Goal: Task Accomplishment & Management: Manage account settings

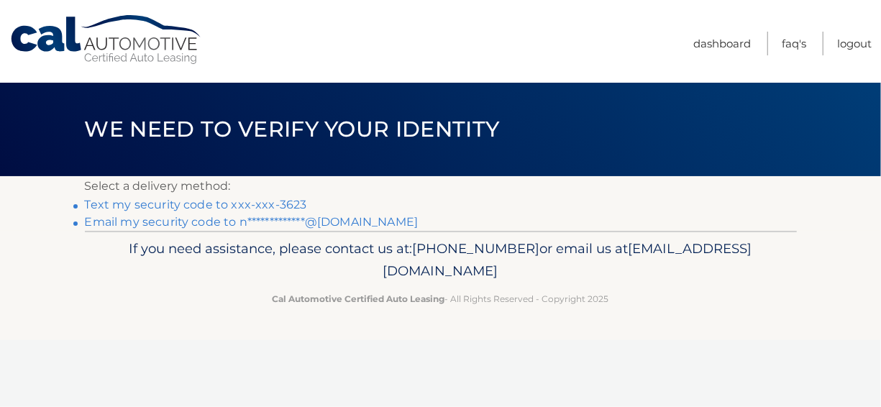
click at [233, 207] on link "Text my security code to xxx-xxx-3623" at bounding box center [196, 205] width 222 height 14
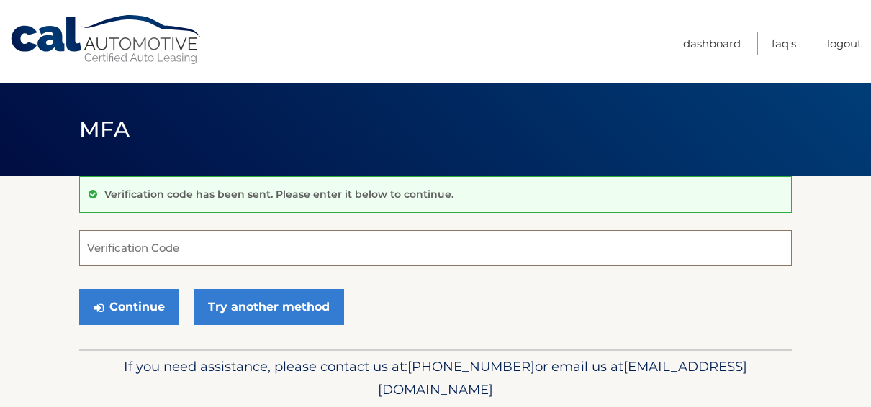
click at [165, 242] on input "Verification Code" at bounding box center [435, 248] width 712 height 36
type input "836884"
click at [79, 289] on button "Continue" at bounding box center [129, 307] width 100 height 36
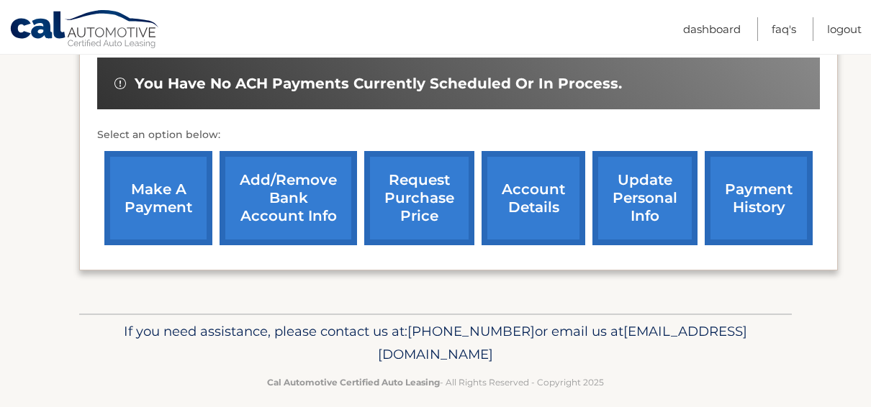
scroll to position [463, 0]
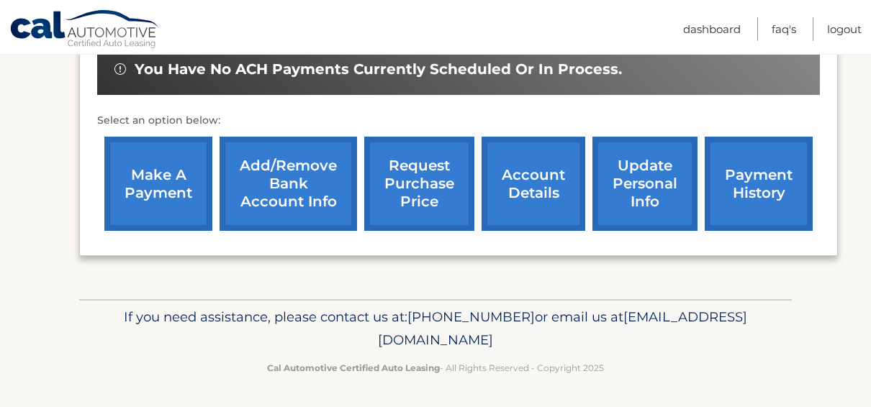
click at [517, 191] on link "account details" at bounding box center [533, 184] width 104 height 94
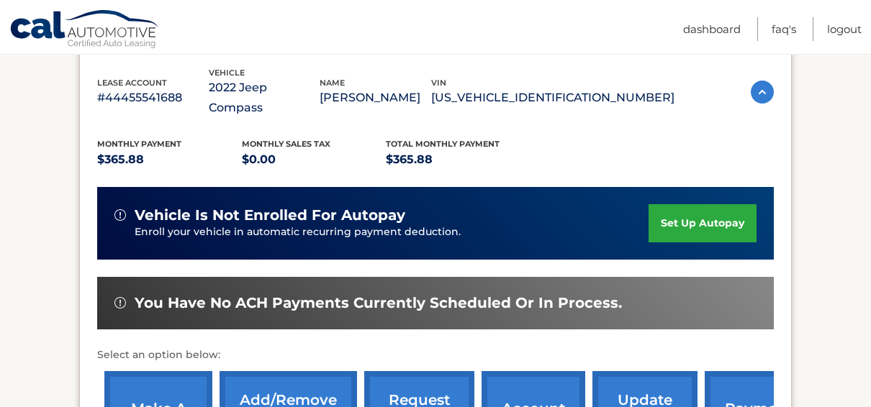
scroll to position [360, 0]
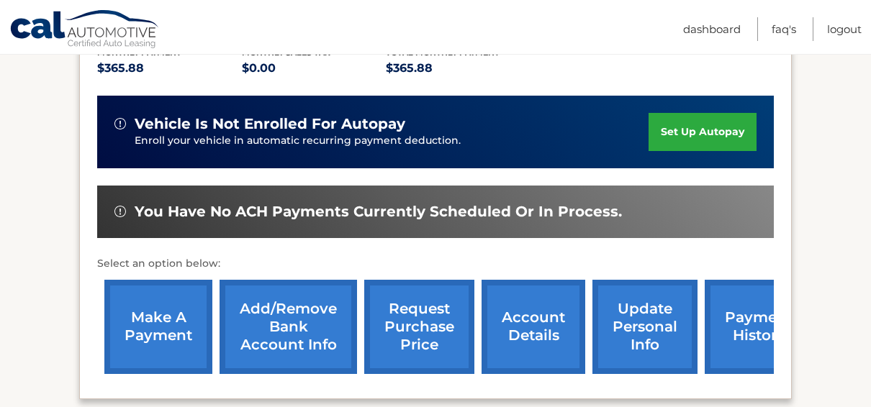
click at [727, 325] on link "payment history" at bounding box center [758, 327] width 108 height 94
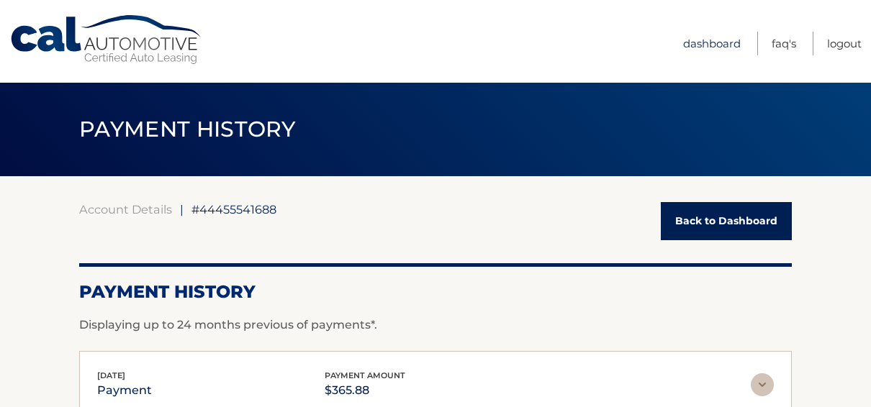
click at [725, 41] on link "Dashboard" at bounding box center [712, 44] width 58 height 24
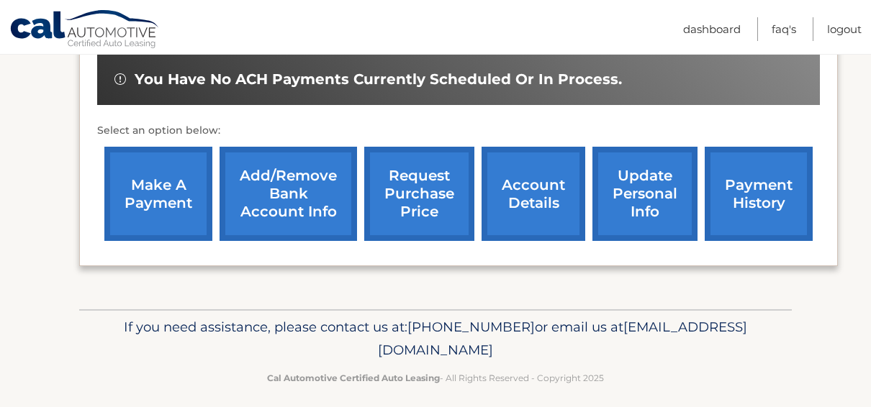
scroll to position [463, 0]
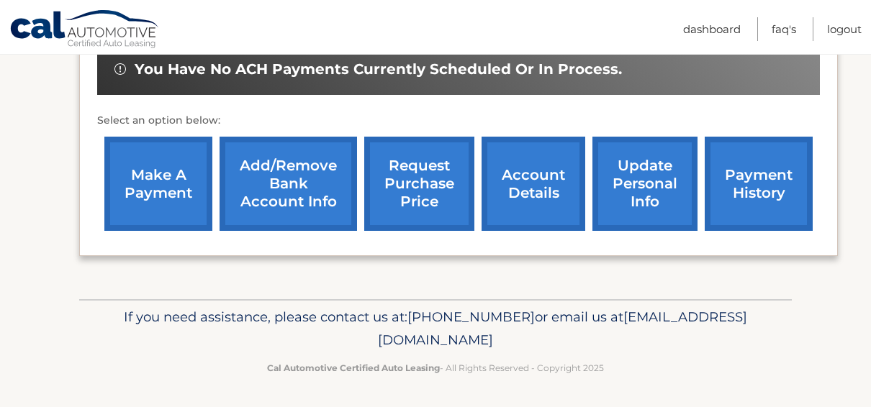
click at [296, 190] on link "Add/Remove bank account info" at bounding box center [287, 184] width 137 height 94
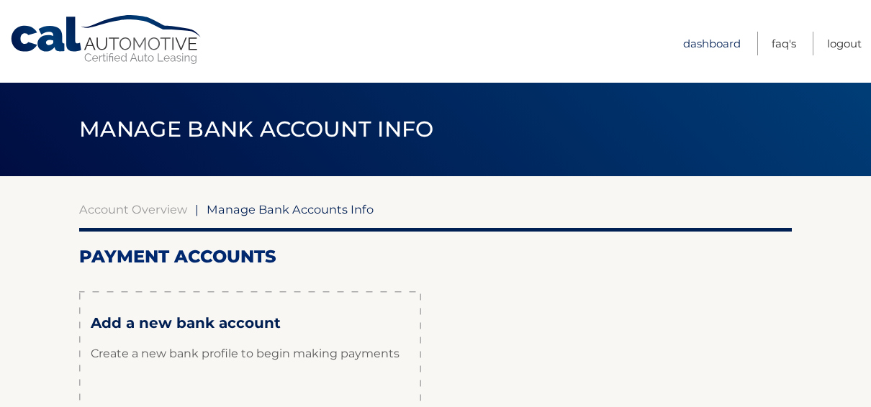
click at [727, 51] on link "Dashboard" at bounding box center [712, 44] width 58 height 24
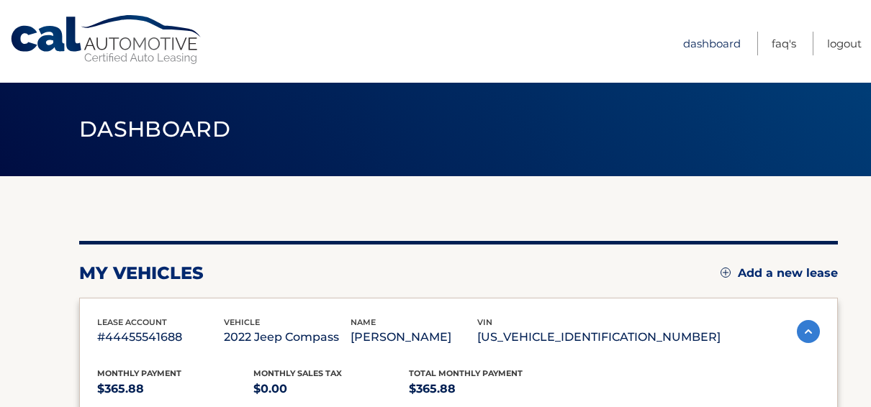
click at [706, 47] on link "Dashboard" at bounding box center [712, 44] width 58 height 24
click at [730, 42] on link "Dashboard" at bounding box center [712, 44] width 58 height 24
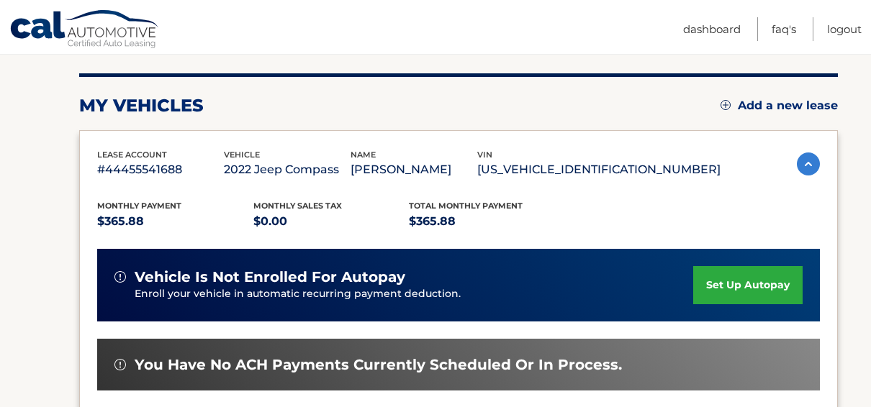
scroll to position [104, 0]
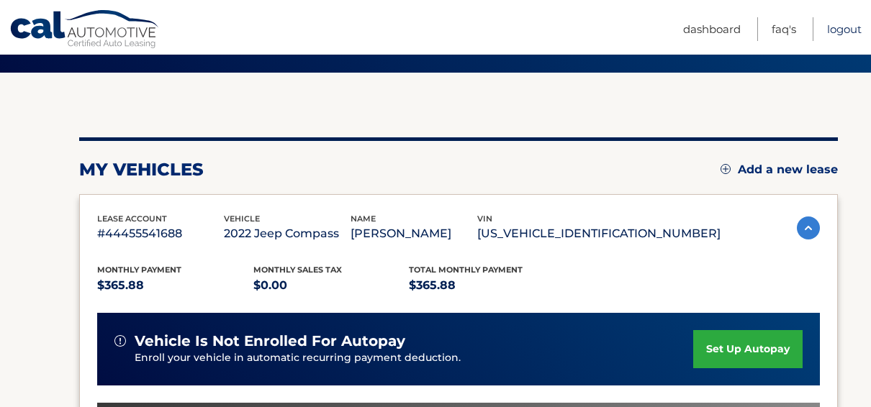
click at [848, 24] on link "Logout" at bounding box center [844, 29] width 35 height 24
